Goal: Task Accomplishment & Management: Use online tool/utility

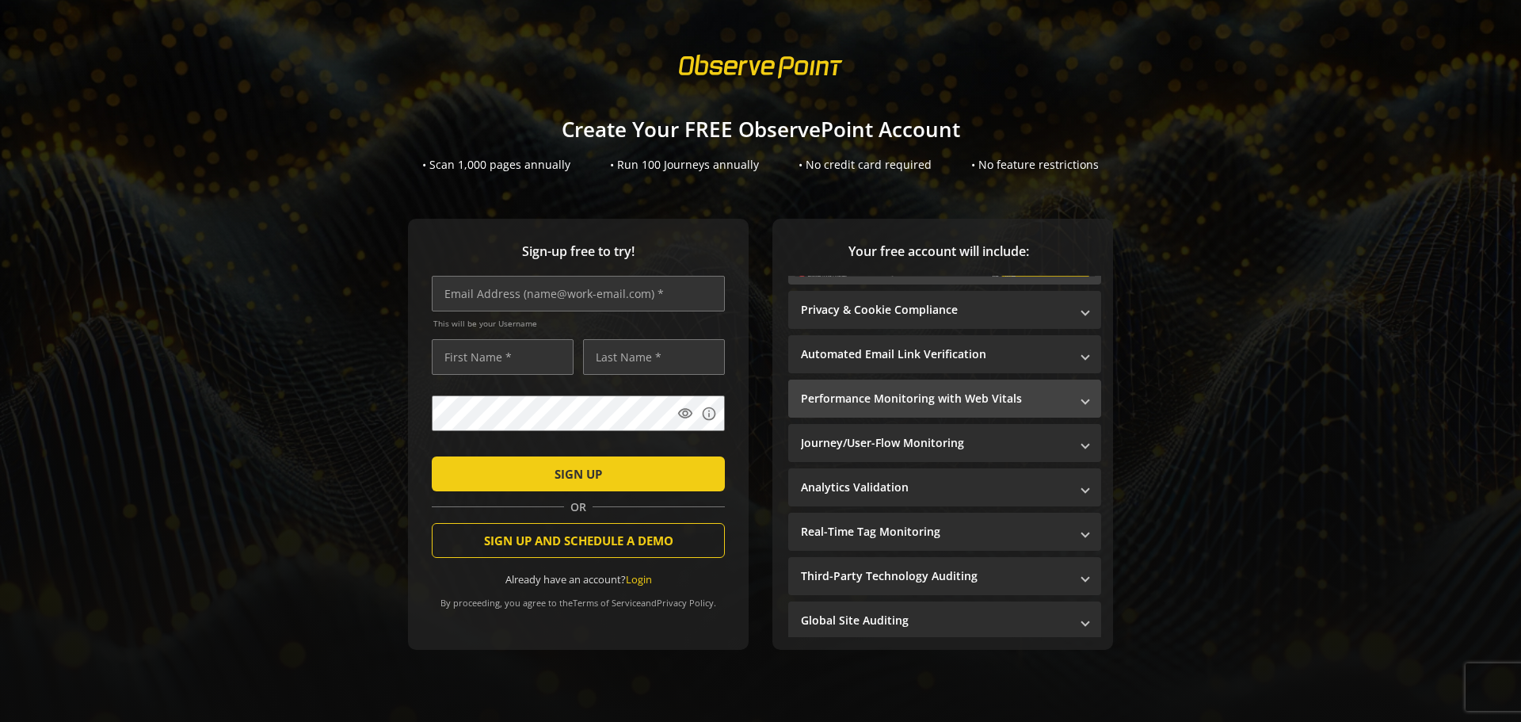
scroll to position [18, 0]
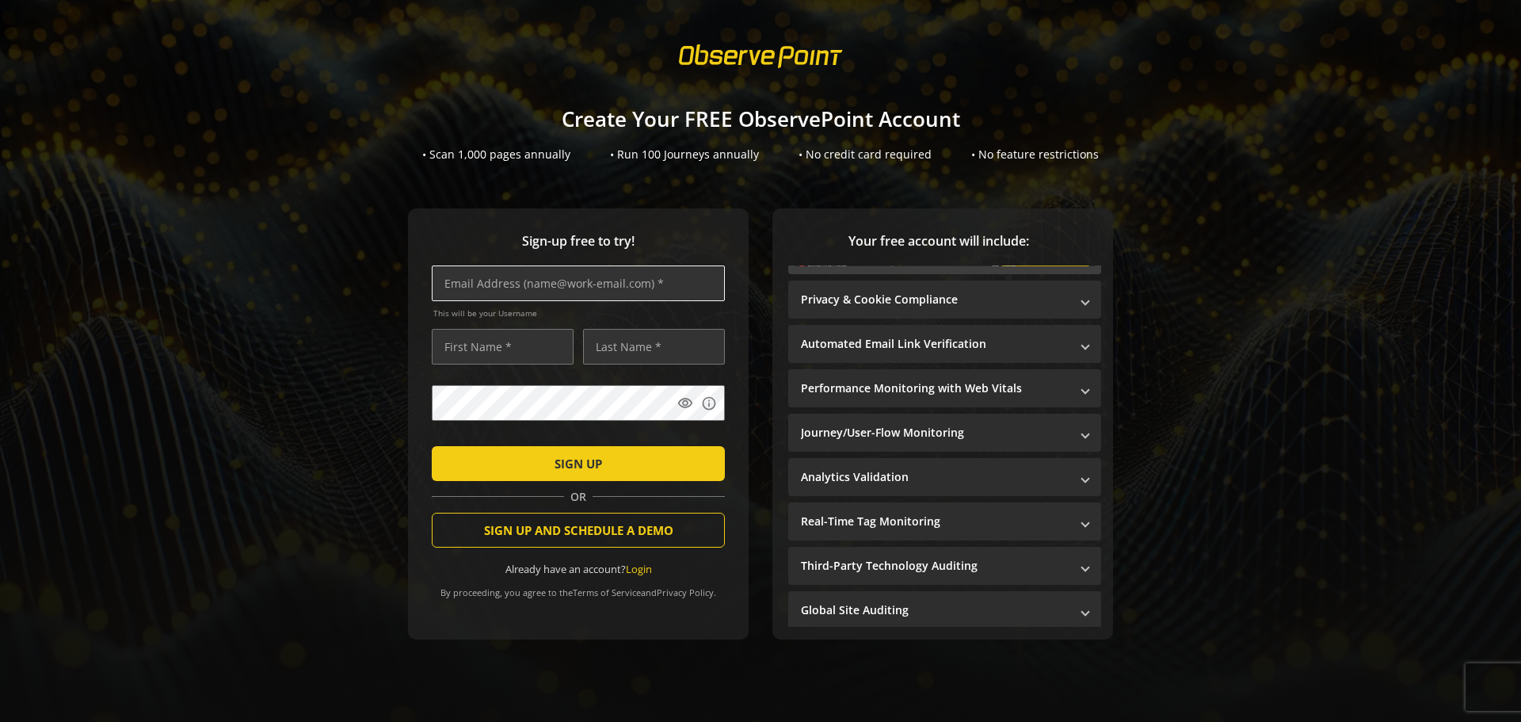
click at [569, 265] on input "text" at bounding box center [578, 283] width 293 height 36
type input "[EMAIL_ADDRESS][DOMAIN_NAME]"
type input "[PERSON_NAME]"
type input "Lamelo"
click at [573, 457] on span "SIGN UP" at bounding box center [579, 463] width 48 height 29
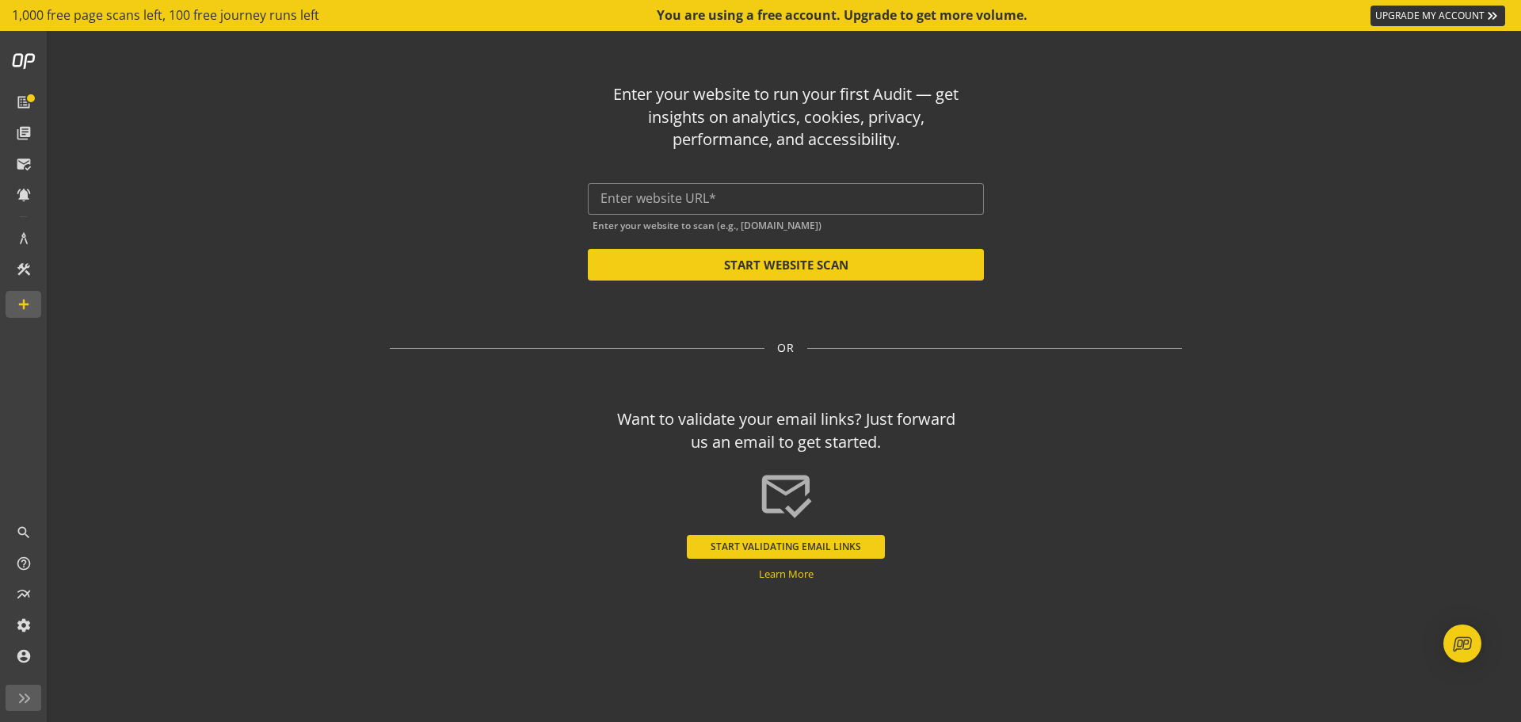
click at [791, 174] on div "Enter your website to run your first Audit — get insights on analytics, cookies…" at bounding box center [786, 176] width 792 height 210
click at [786, 187] on div at bounding box center [786, 199] width 371 height 32
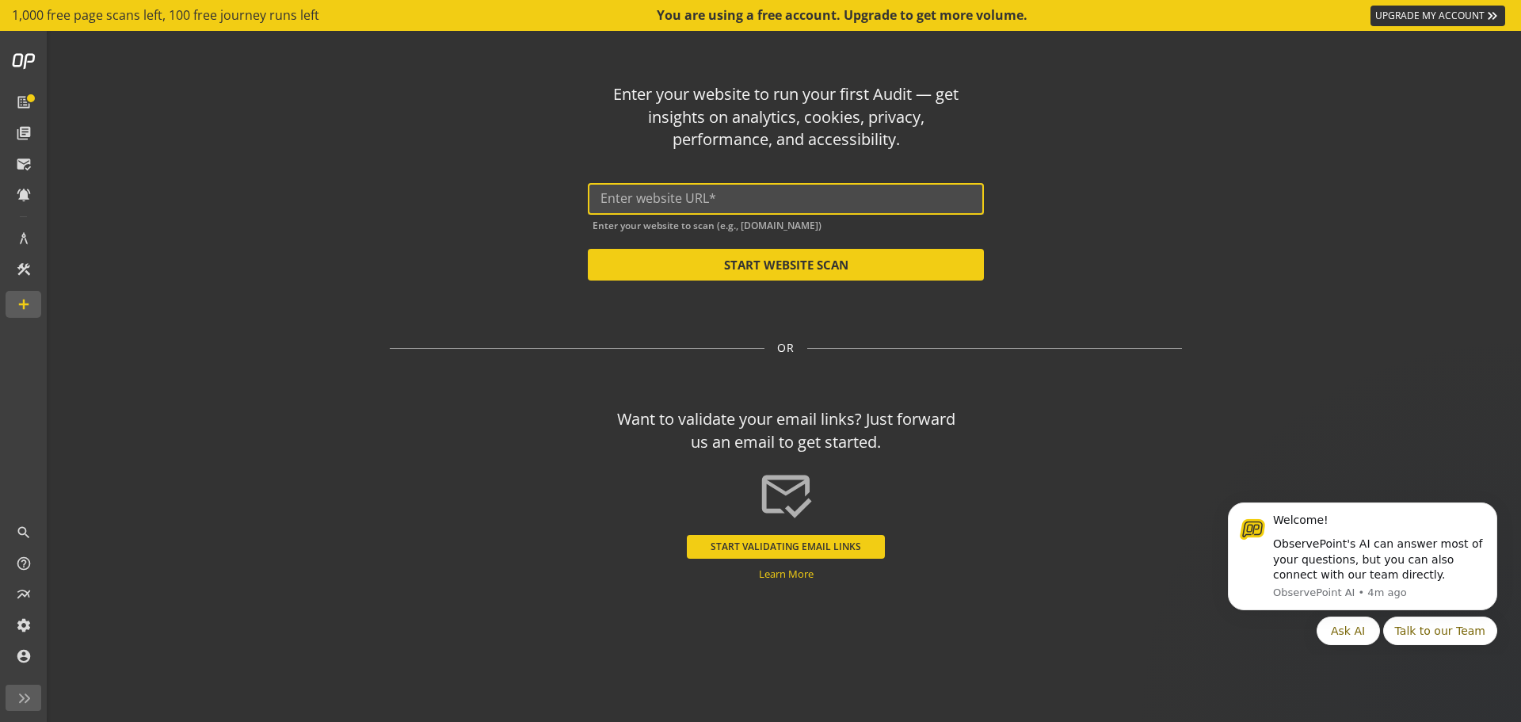
click at [777, 193] on input "text" at bounding box center [786, 198] width 371 height 15
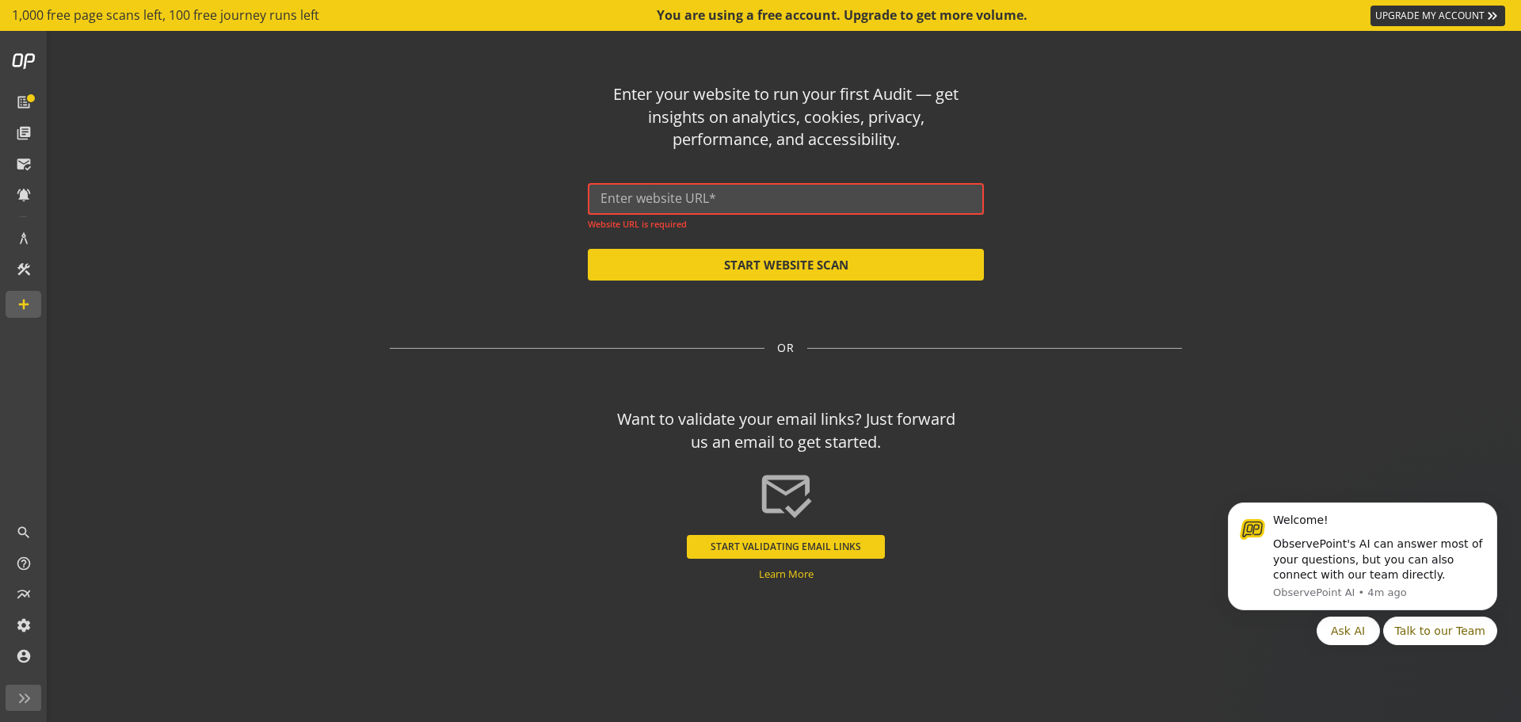
paste input "[URL][DOMAIN_NAME]"
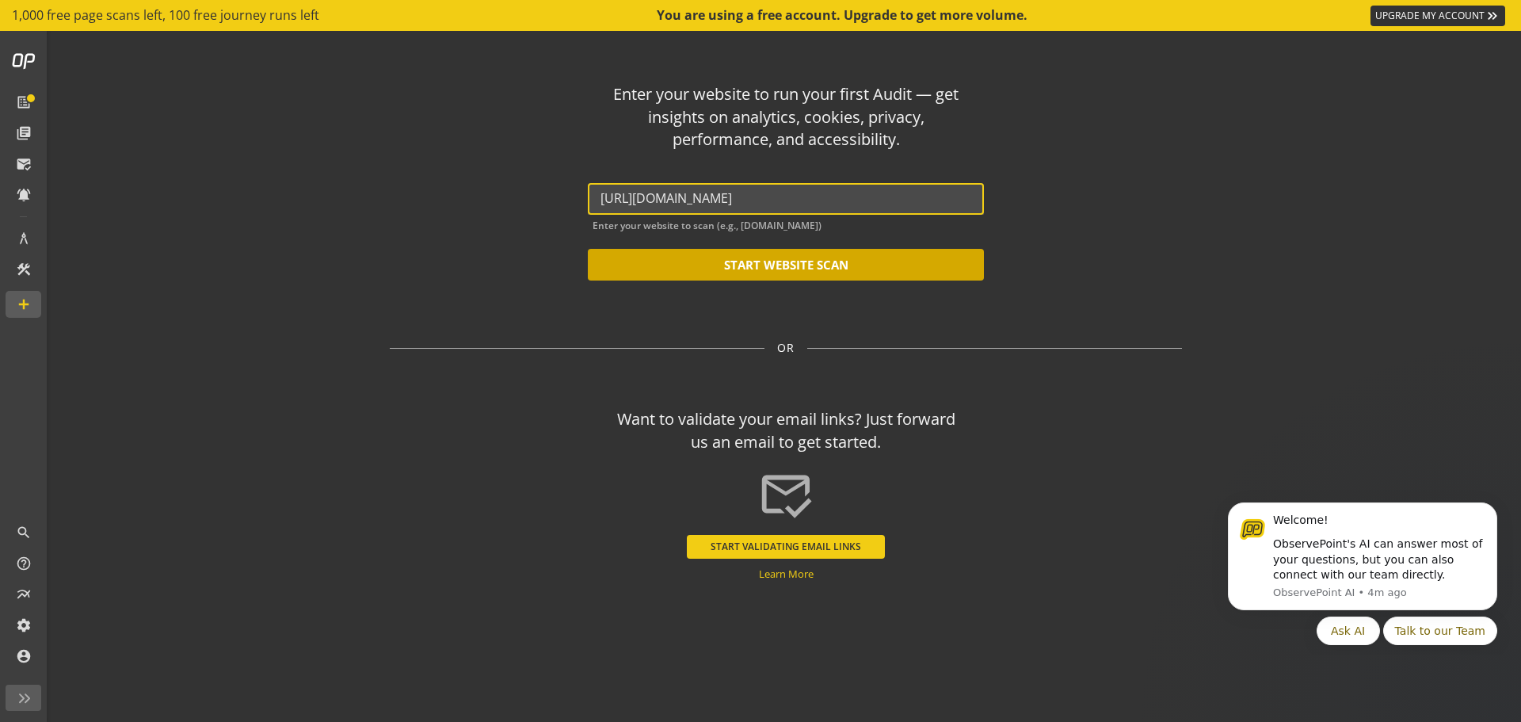
type input "[URL][DOMAIN_NAME]"
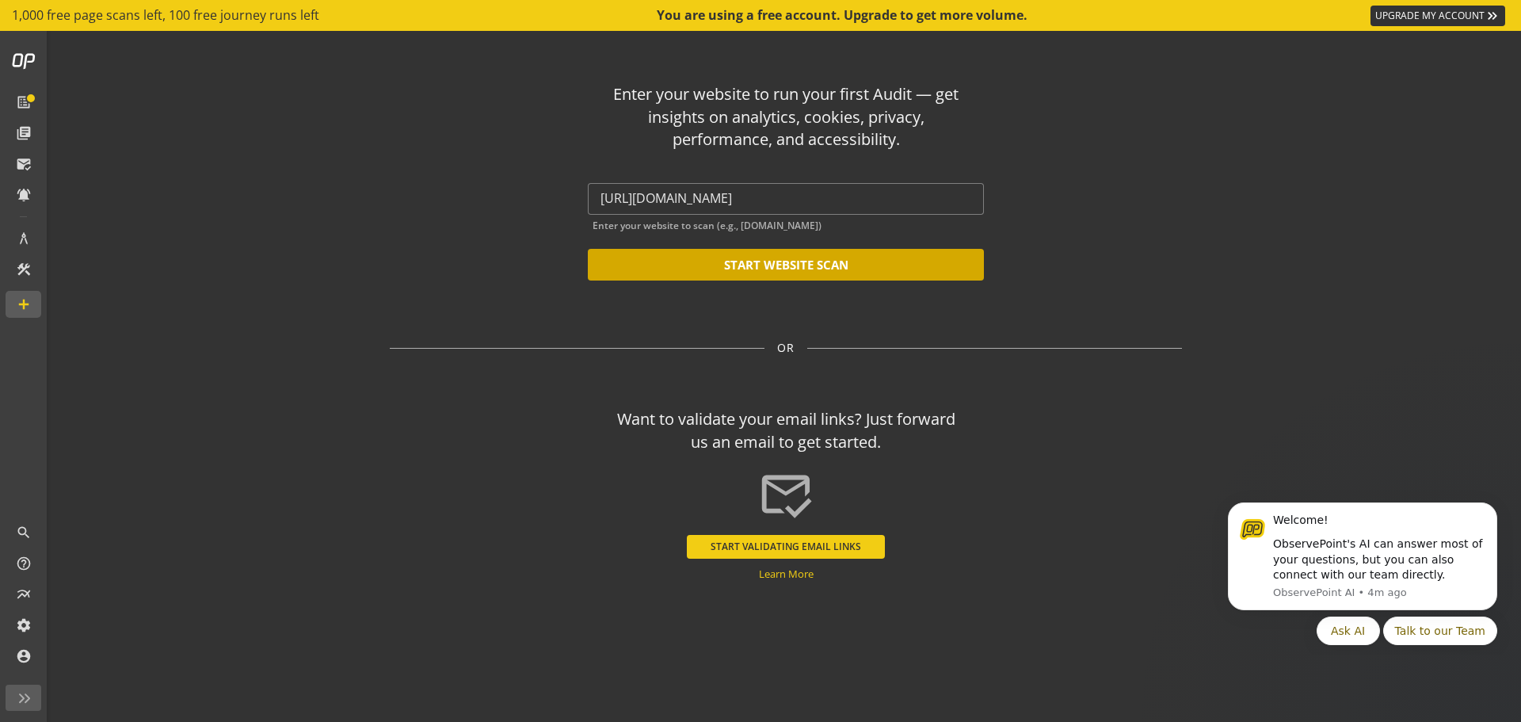
click at [723, 266] on button "START WEBSITE SCAN" at bounding box center [786, 265] width 396 height 32
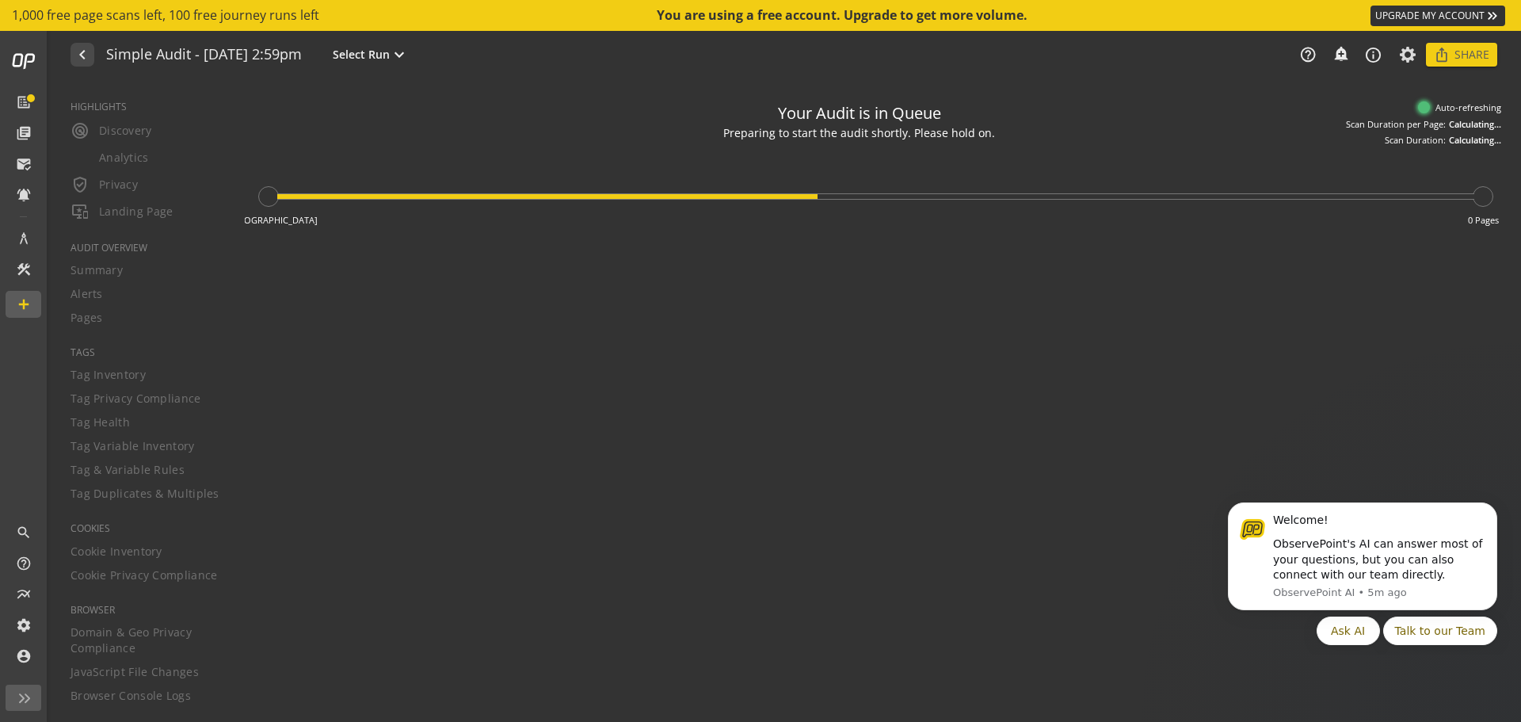
type textarea "Notes can include: -a description of what this audit is validating -changes in …"
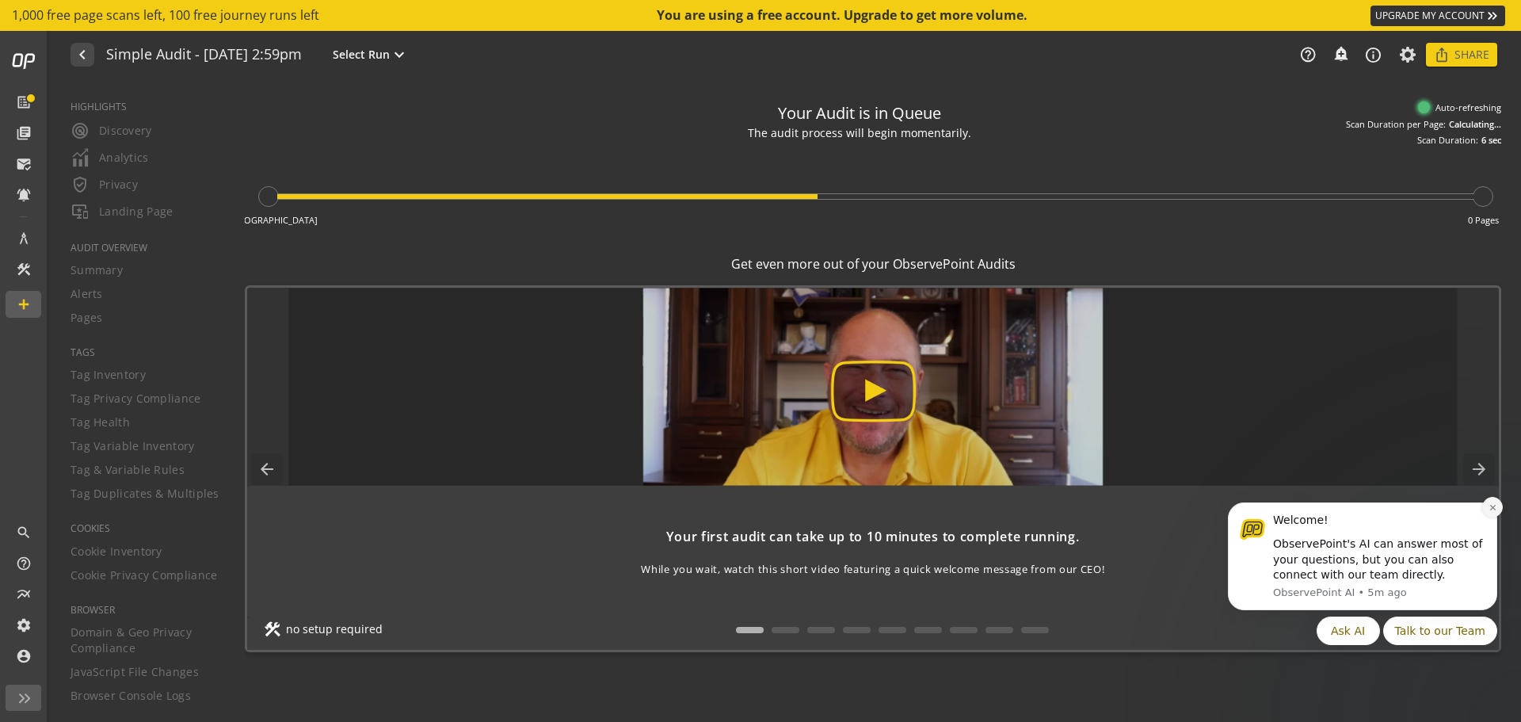
click at [1500, 510] on button "Dismiss notification" at bounding box center [1492, 507] width 21 height 21
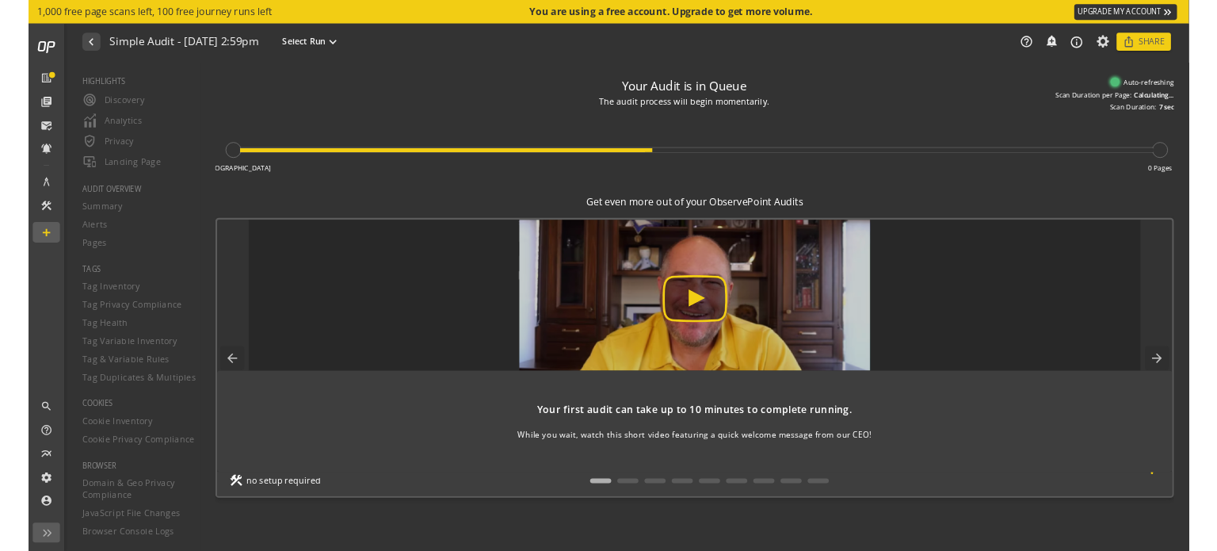
scroll to position [1, 0]
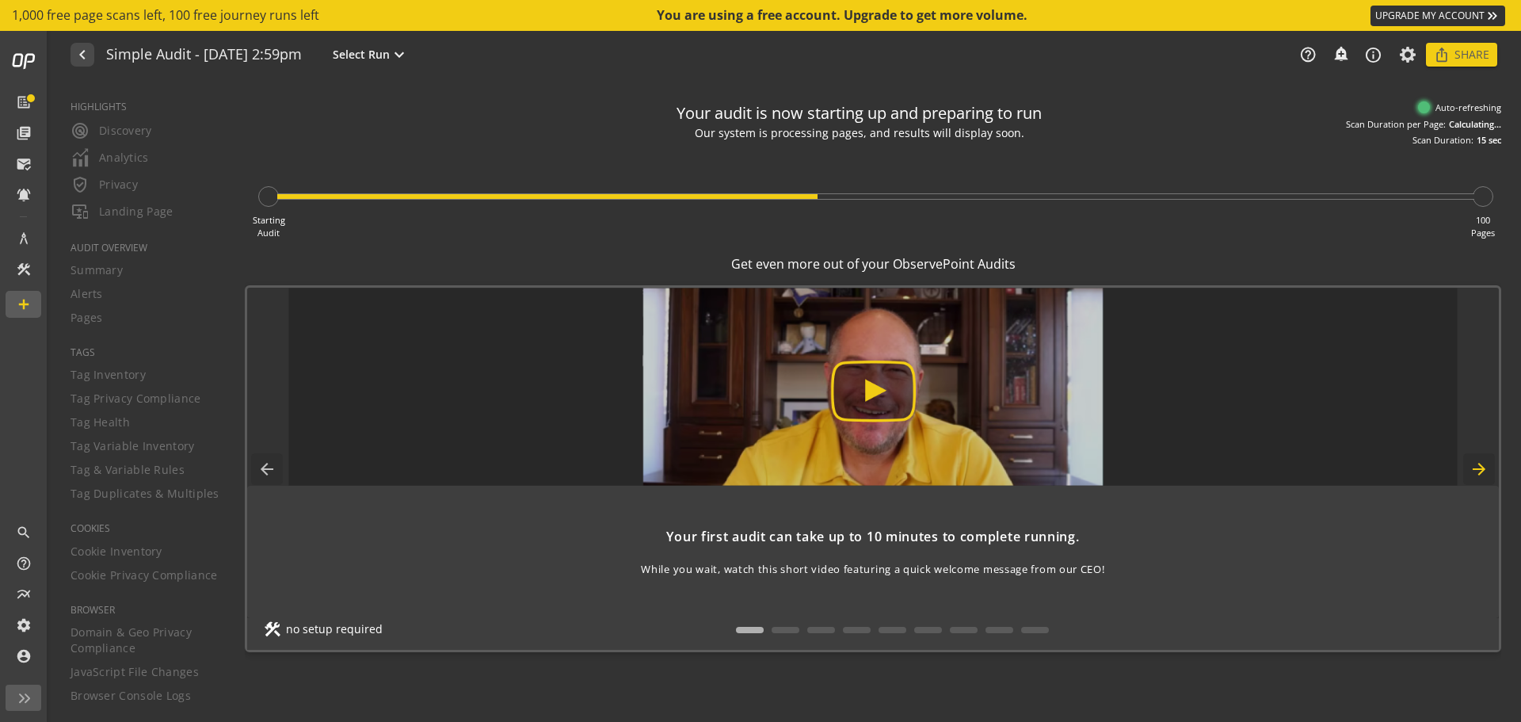
click at [1472, 471] on mat-icon "arrow_forward" at bounding box center [1479, 469] width 32 height 32
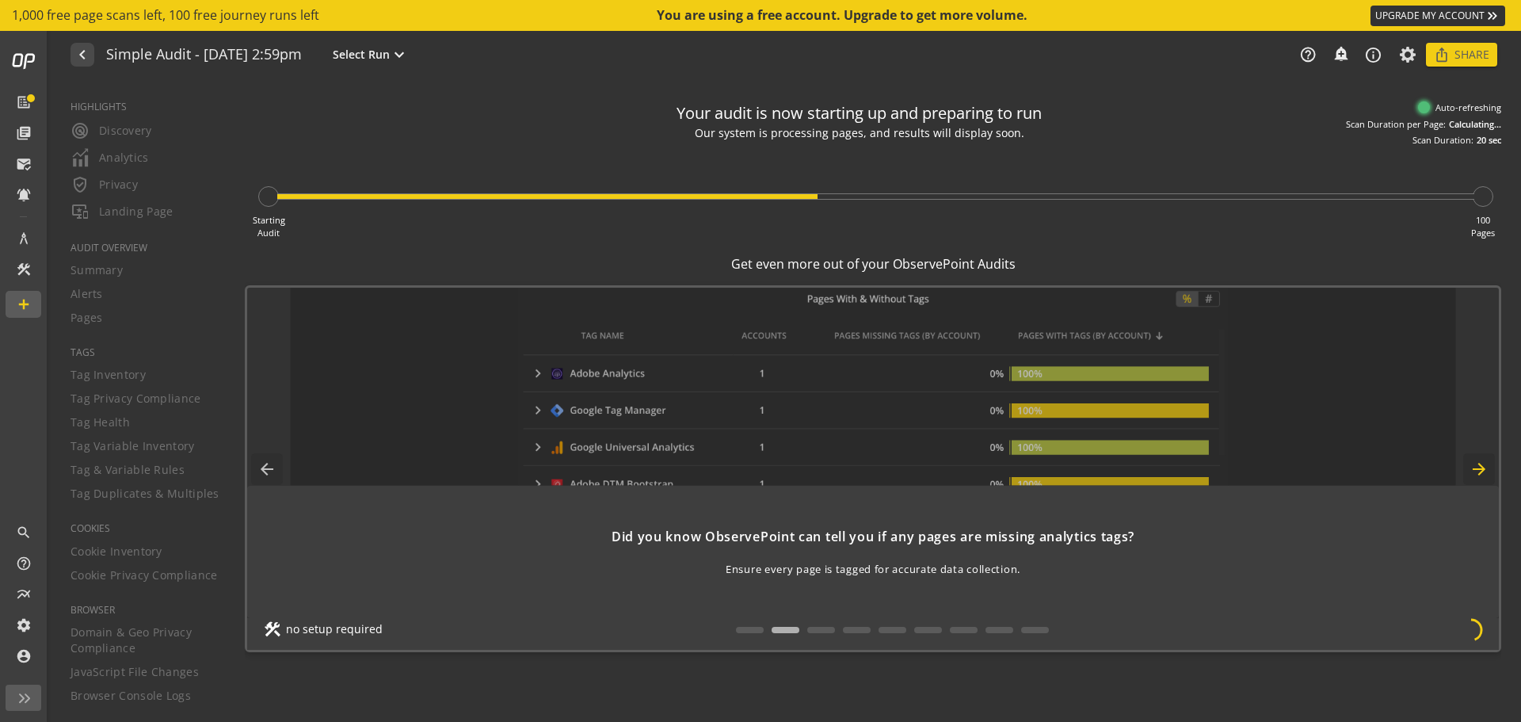
click at [1471, 471] on mat-icon "arrow_forward" at bounding box center [1479, 469] width 32 height 32
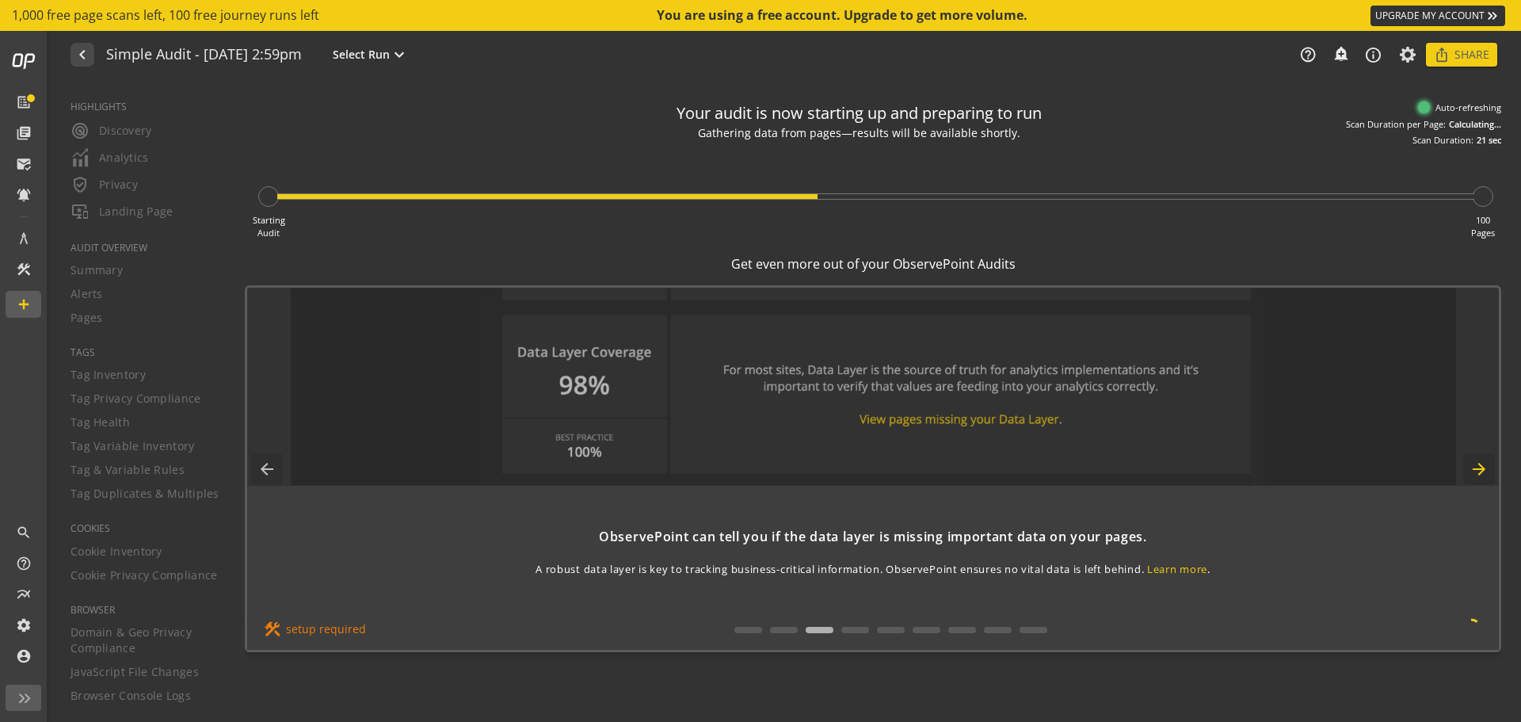
click at [1471, 471] on mat-icon "arrow_forward" at bounding box center [1479, 469] width 32 height 32
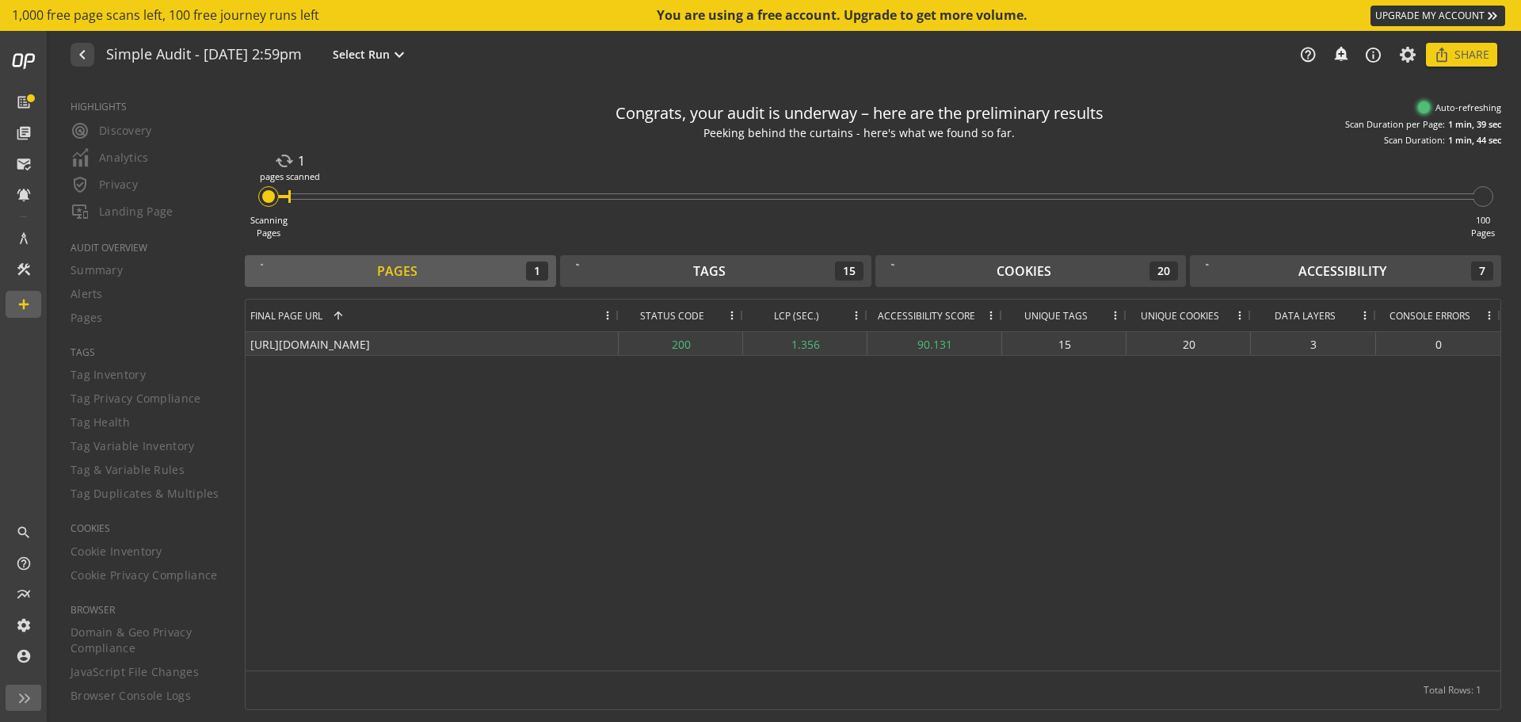
click at [480, 341] on div "[URL][DOMAIN_NAME]" at bounding box center [432, 343] width 373 height 23
click at [783, 343] on div "1.356" at bounding box center [805, 343] width 124 height 23
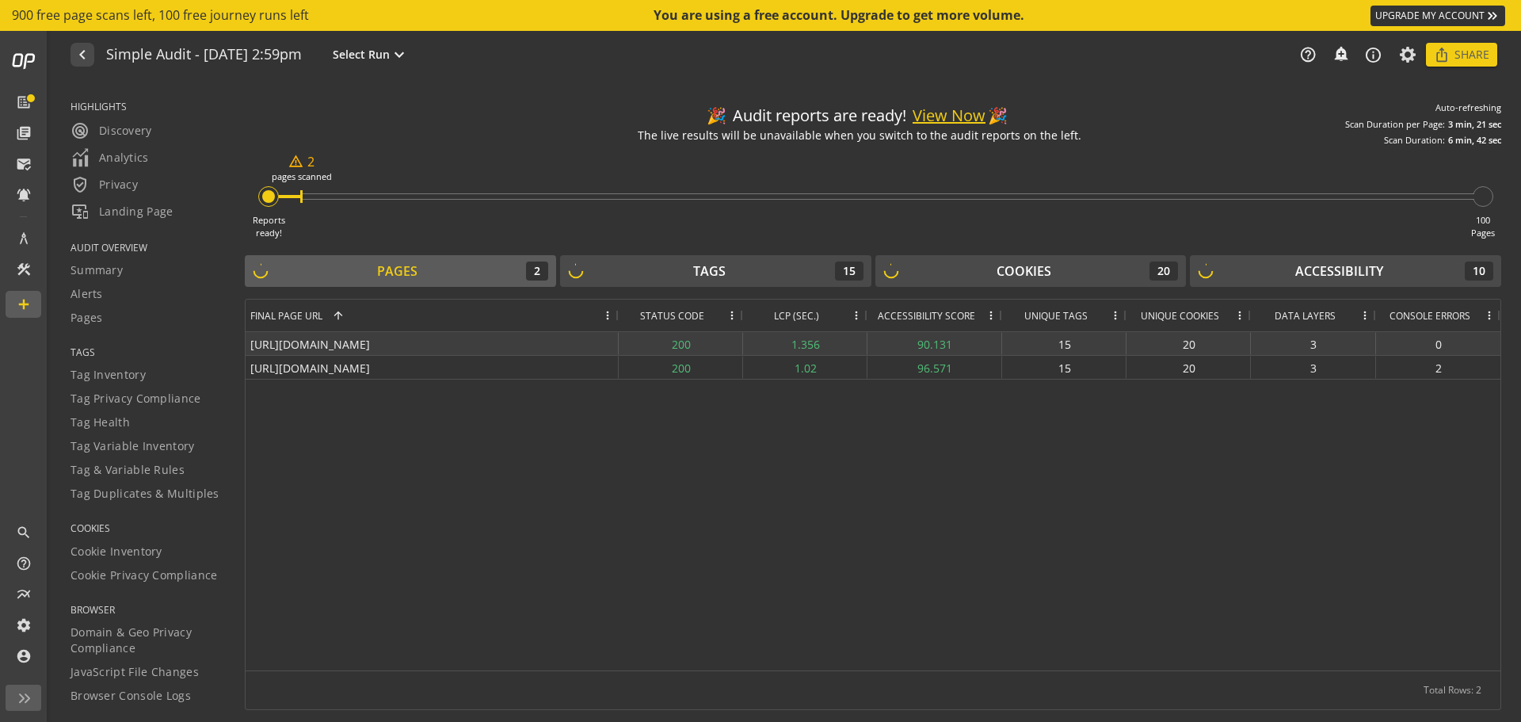
click at [585, 348] on div "[URL][DOMAIN_NAME]" at bounding box center [432, 343] width 373 height 23
click at [1363, 341] on div "3" at bounding box center [1313, 343] width 125 height 23
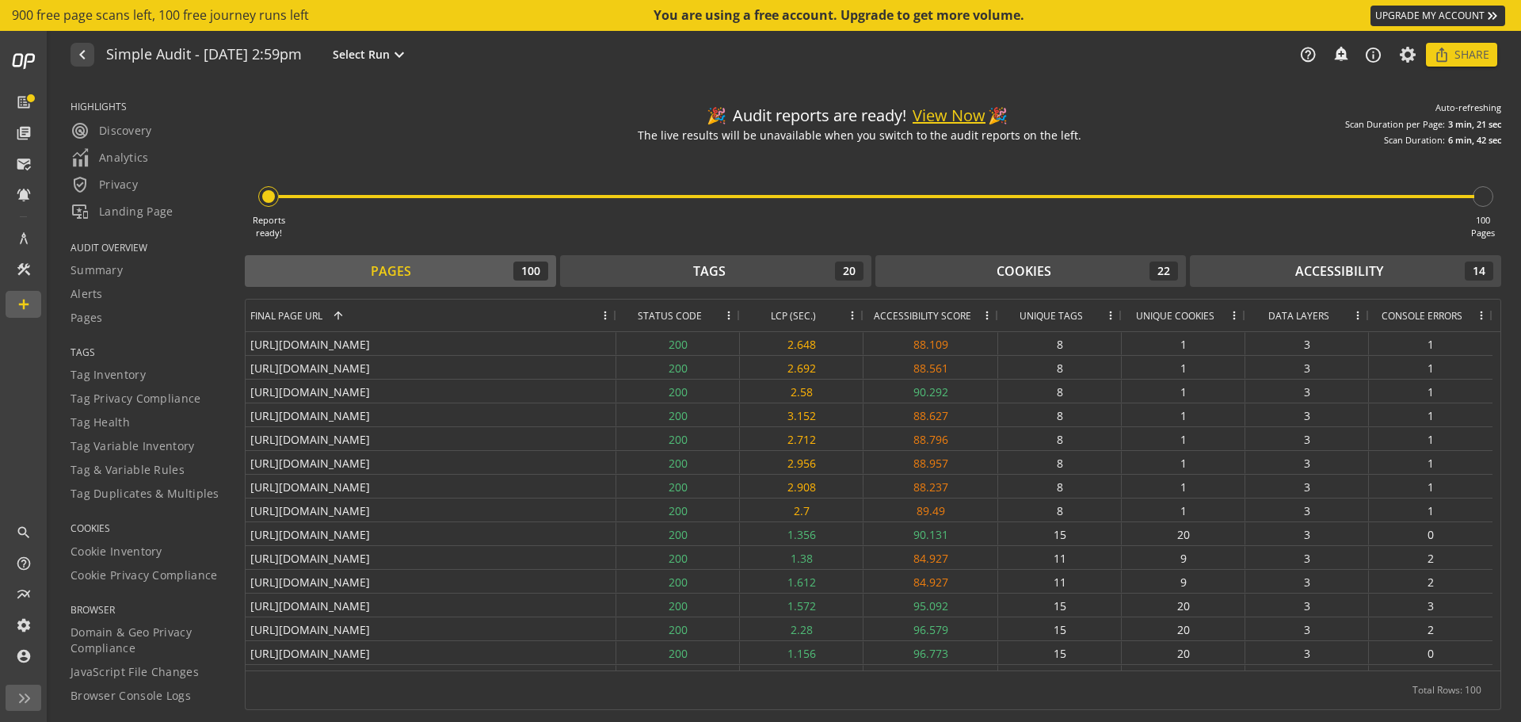
click at [856, 315] on span at bounding box center [852, 315] width 13 height 13
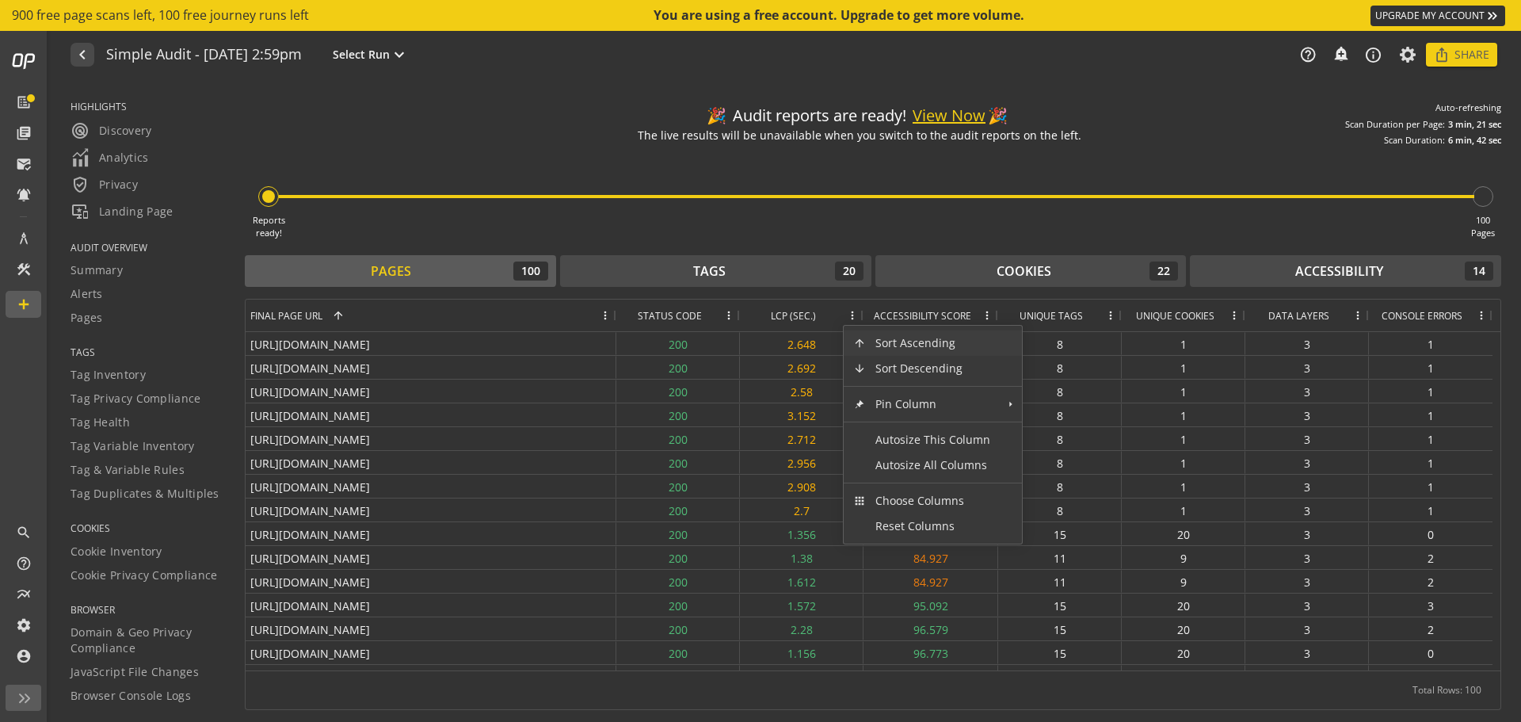
click at [852, 314] on span at bounding box center [852, 315] width 13 height 13
click at [772, 314] on span "LCP (SEC.)" at bounding box center [793, 315] width 45 height 13
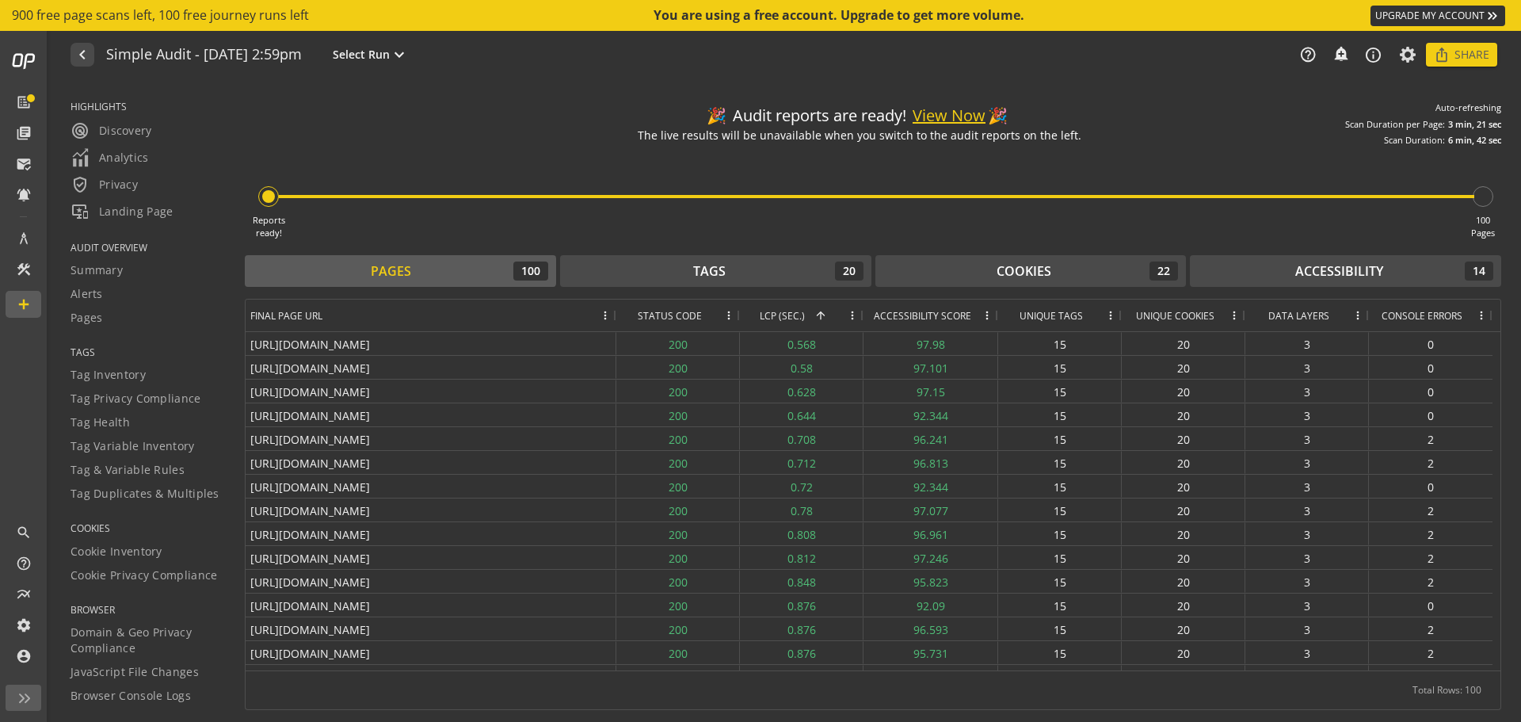
click at [772, 314] on span "LCP (SEC.)" at bounding box center [782, 315] width 45 height 13
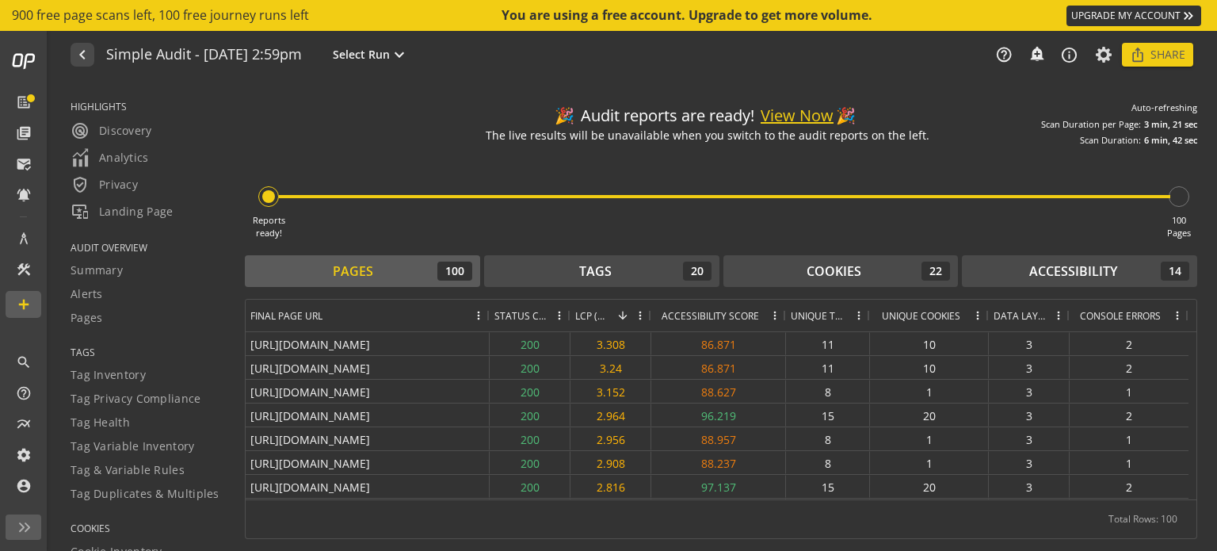
drag, startPoint x: 822, startPoint y: 115, endPoint x: 795, endPoint y: 117, distance: 27.8
click at [795, 117] on button "View Now" at bounding box center [797, 116] width 73 height 23
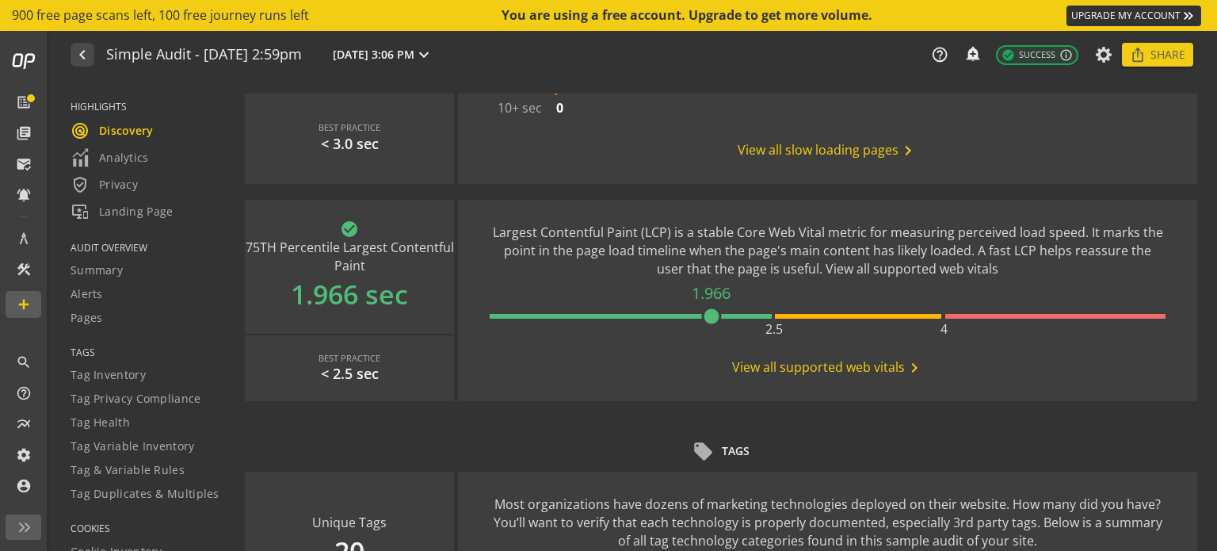
scroll to position [634, 0]
